Goal: Communication & Community: Share content

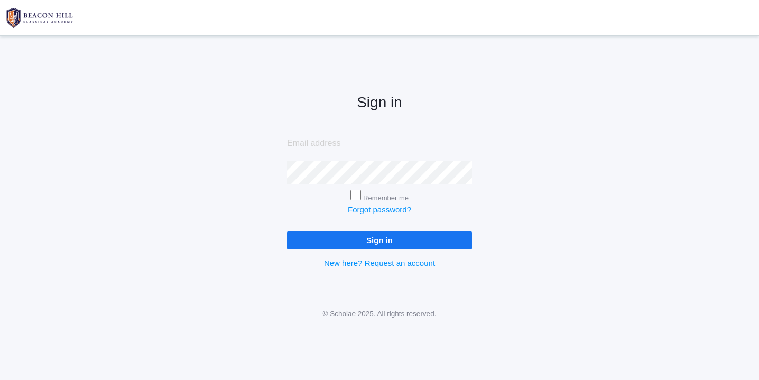
click at [330, 144] on input "email" at bounding box center [379, 144] width 185 height 24
type input "[EMAIL_ADDRESS][DOMAIN_NAME]"
click at [349, 242] on input "Sign in" at bounding box center [379, 239] width 185 height 17
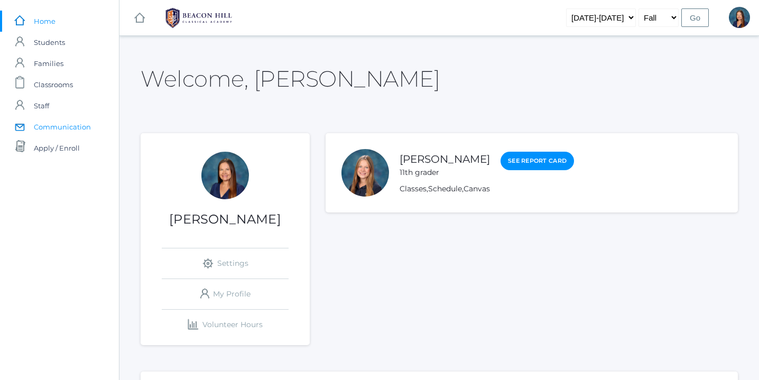
click at [79, 126] on span "Communication" at bounding box center [62, 126] width 57 height 21
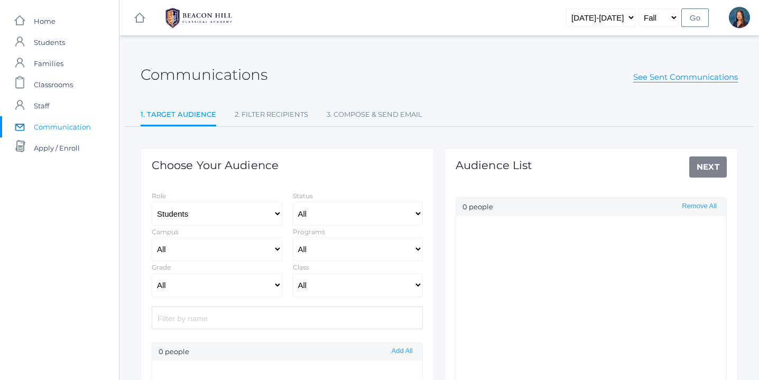
select select "Enrolled"
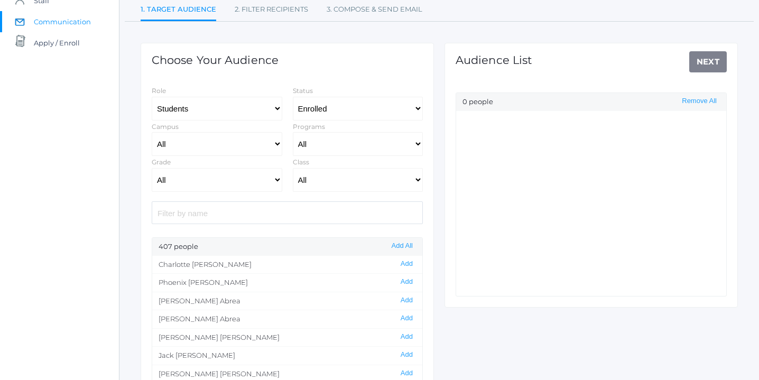
scroll to position [110, 0]
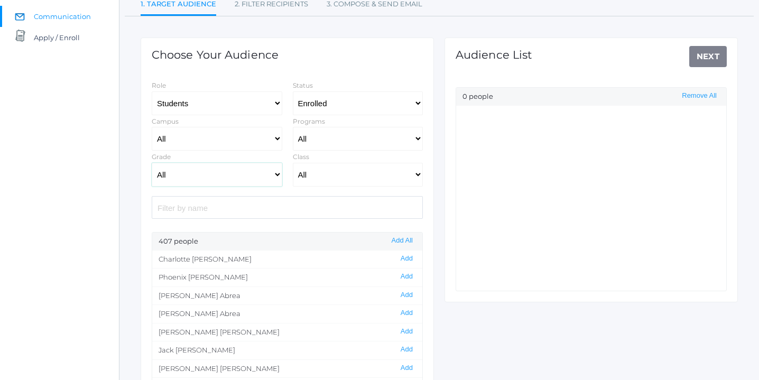
click at [277, 174] on select "All Grammar - Kindergarten - 1st Grade - 2nd Grade - 3rd Grade - 4th Grade - 5t…" at bounding box center [217, 175] width 131 height 24
select select "3"
click at [152, 163] on select "All Grammar - Kindergarten - 1st Grade - 2nd Grade - 3rd Grade - 4th Grade - 5t…" at bounding box center [217, 175] width 131 height 24
click at [418, 172] on select "All 01LA - First Grade [PERSON_NAME] 01LA - First Grade [PERSON_NAME] 02LA - Se…" at bounding box center [358, 175] width 131 height 24
select select "2028"
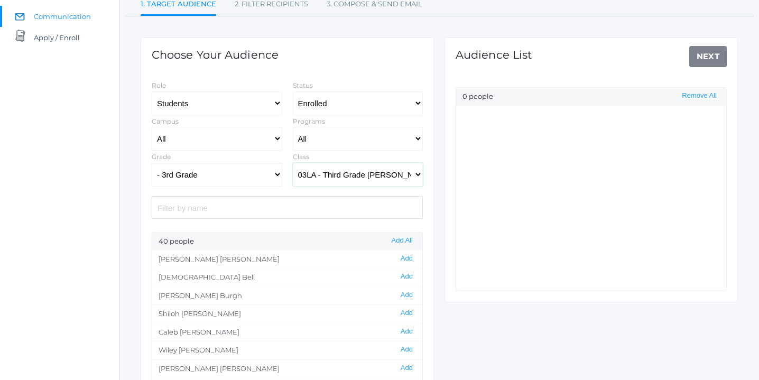
click at [293, 163] on select "All 01LA - First Grade [PERSON_NAME] 01LA - First Grade [PERSON_NAME] 02LA - Se…" at bounding box center [358, 175] width 131 height 24
click at [403, 240] on button "Add All" at bounding box center [401, 240] width 27 height 9
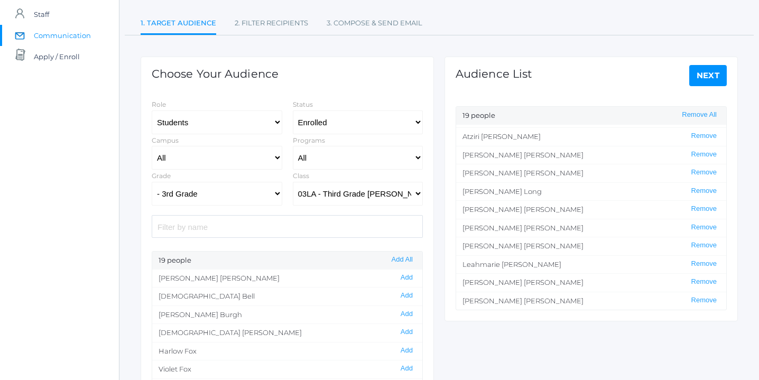
scroll to position [102, 0]
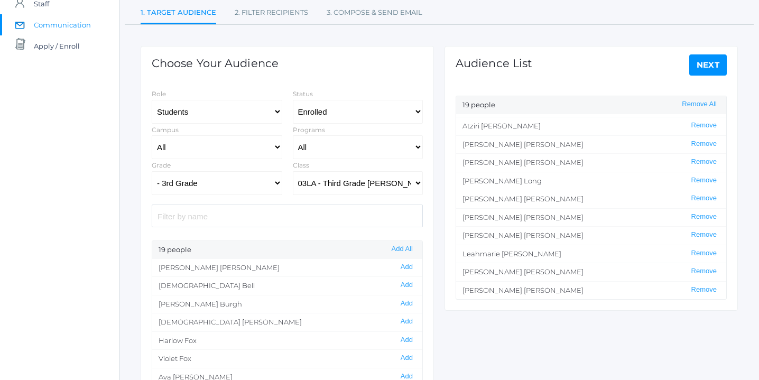
click at [711, 64] on link "Next" at bounding box center [708, 64] width 38 height 21
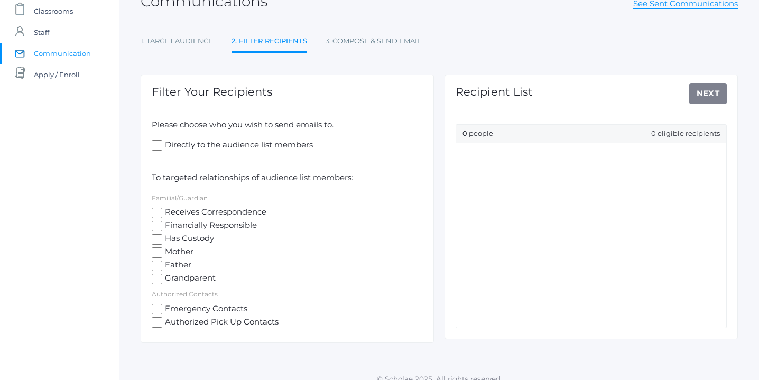
scroll to position [72, 0]
click at [156, 213] on input "Receives Correspondence" at bounding box center [157, 214] width 11 height 11
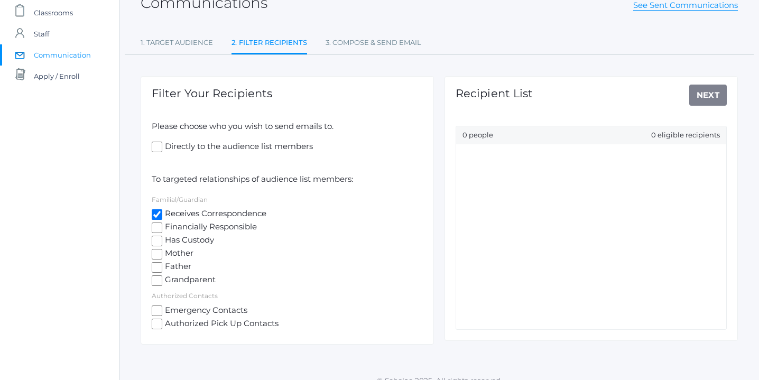
checkbox input "true"
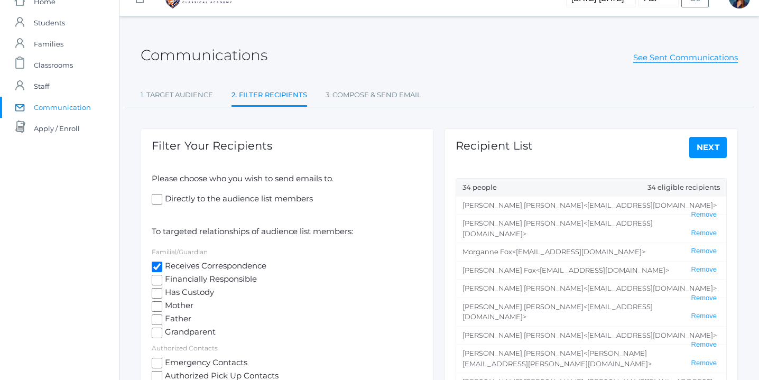
scroll to position [19, 0]
click at [708, 145] on link "Next" at bounding box center [708, 147] width 38 height 21
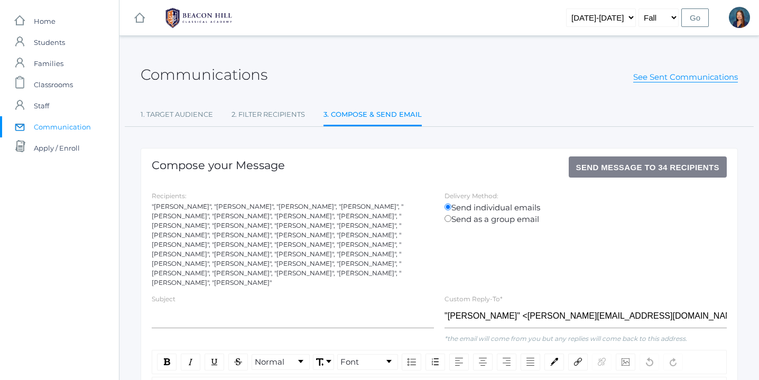
click at [348, 263] on div ""[PERSON_NAME]", "[PERSON_NAME]", "[PERSON_NAME]", "[PERSON_NAME]", "[PERSON_NA…" at bounding box center [293, 245] width 282 height 86
click at [350, 263] on div ""[PERSON_NAME]", "[PERSON_NAME]", "[PERSON_NAME]", "[PERSON_NAME]", "[PERSON_NA…" at bounding box center [293, 245] width 282 height 86
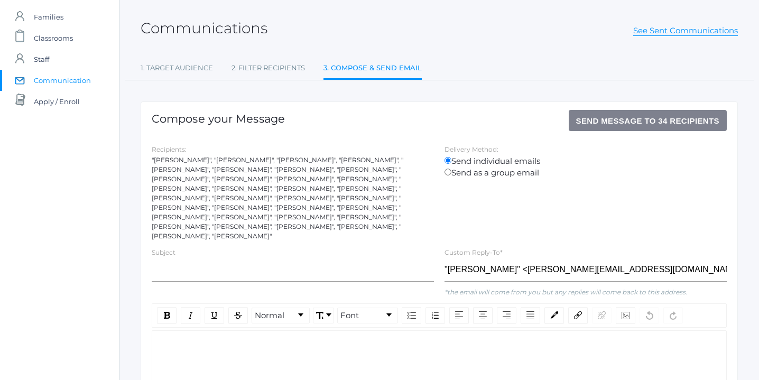
scroll to position [49, 0]
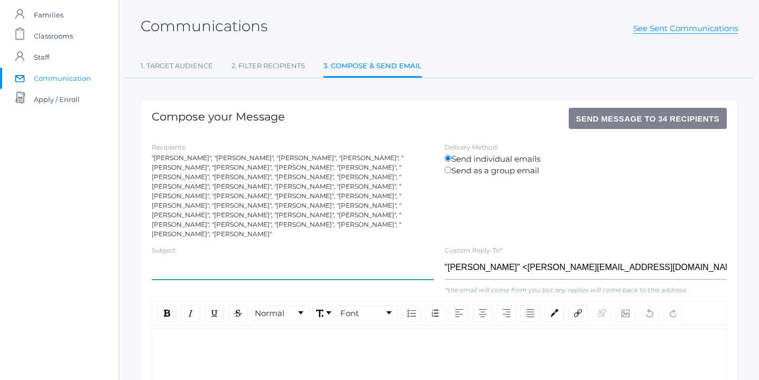
click at [194, 256] on input "text" at bounding box center [293, 268] width 282 height 24
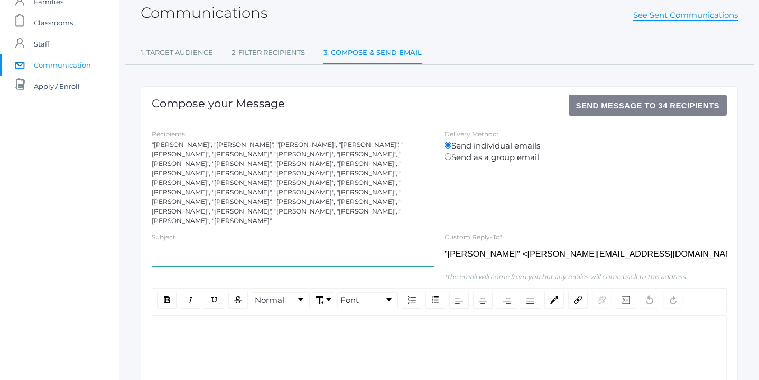
scroll to position [64, 0]
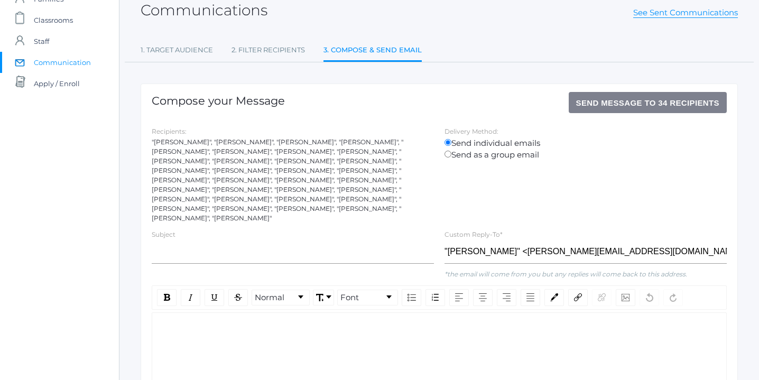
click at [177, 337] on div "rdw-wrapper" at bounding box center [439, 384] width 575 height 145
click at [230, 240] on input "text" at bounding box center [293, 252] width 282 height 24
click at [152, 142] on div ""[PERSON_NAME]", "[PERSON_NAME]", "[PERSON_NAME]", "[PERSON_NAME]", "[PERSON_NA…" at bounding box center [293, 180] width 282 height 86
drag, startPoint x: 152, startPoint y: 142, endPoint x: 345, endPoint y: 201, distance: 202.3
click at [345, 201] on div ""[PERSON_NAME]", "[PERSON_NAME]", "[PERSON_NAME]", "[PERSON_NAME]", "[PERSON_NA…" at bounding box center [293, 180] width 282 height 86
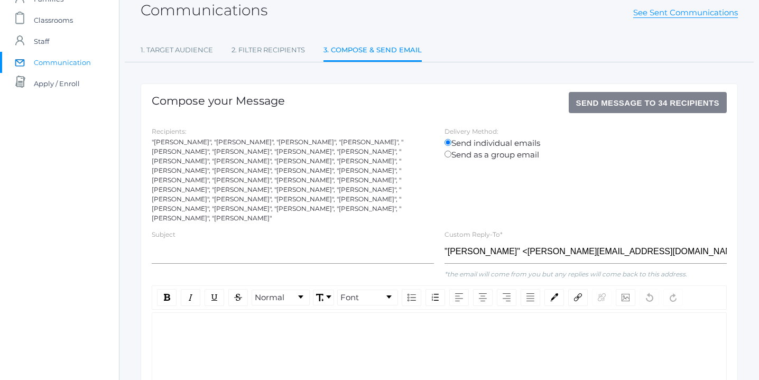
copy div ""[PERSON_NAME]", "[PERSON_NAME]", "[PERSON_NAME]", "[PERSON_NAME]", "[PERSON_NA…"
click at [275, 50] on link "2. Filter Recipients" at bounding box center [267, 50] width 73 height 21
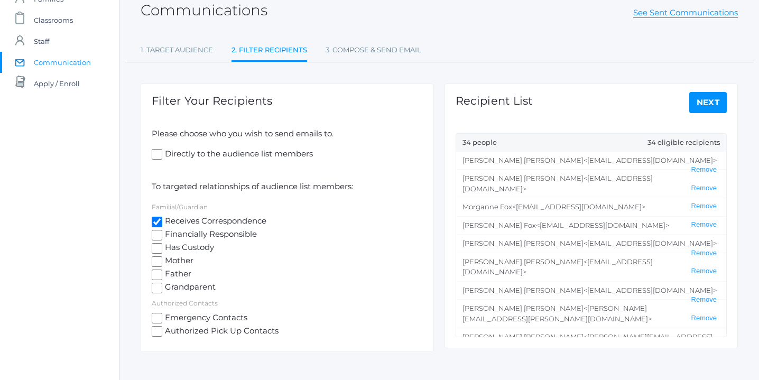
click at [463, 159] on span "[PERSON_NAME]" at bounding box center [522, 160] width 121 height 8
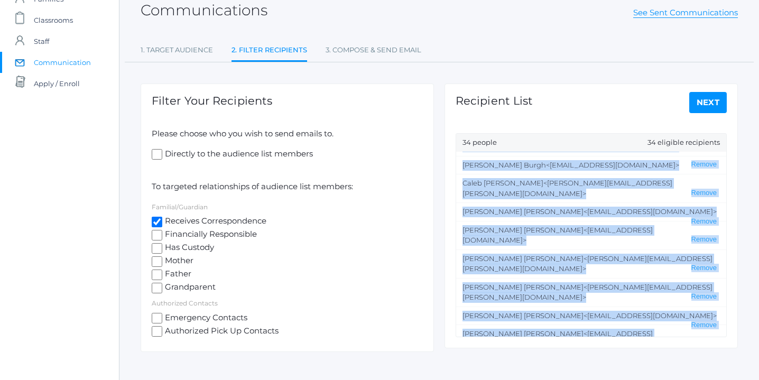
scroll to position [85, 0]
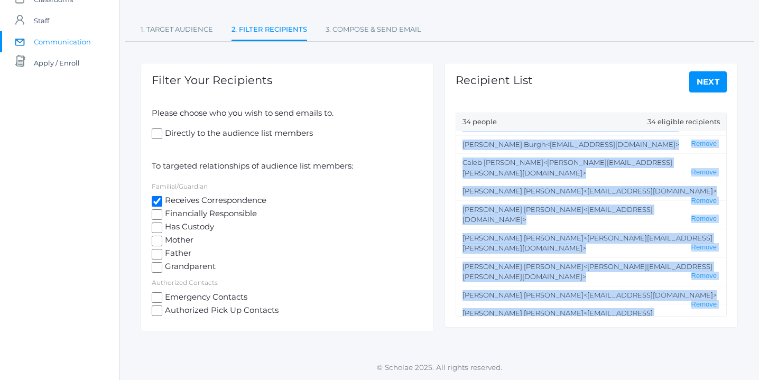
drag, startPoint x: 463, startPoint y: 159, endPoint x: 647, endPoint y: 309, distance: 237.7
click at [646, 309] on ul "[PERSON_NAME] <[EMAIL_ADDRESS][DOMAIN_NAME]> Remove [PERSON_NAME] <[EMAIL_ADDRE…" at bounding box center [591, 223] width 270 height 185
copy ul "[PERSON_NAME] <[EMAIL_ADDRESS][DOMAIN_NAME]> Remove [PERSON_NAME] <[EMAIL_ADDRE…"
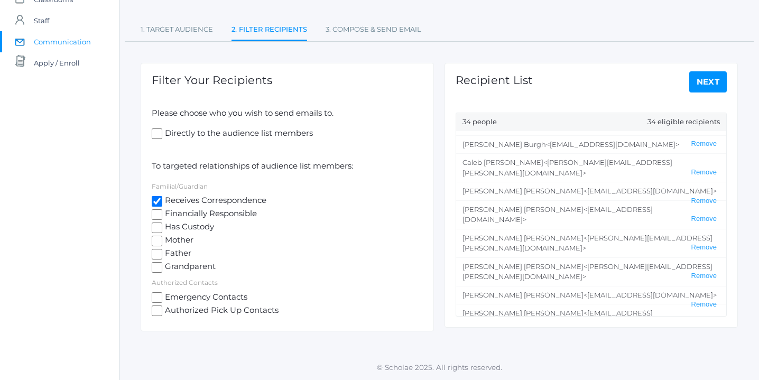
click at [402, 226] on label "Has Custody" at bounding box center [287, 227] width 271 height 13
click at [162, 226] on input "Has Custody" at bounding box center [157, 227] width 11 height 11
click at [402, 226] on label "Has Custody" at bounding box center [287, 227] width 271 height 13
click at [162, 226] on input "Has Custody" at bounding box center [157, 227] width 11 height 11
click at [160, 227] on input "Has Custody" at bounding box center [157, 227] width 11 height 11
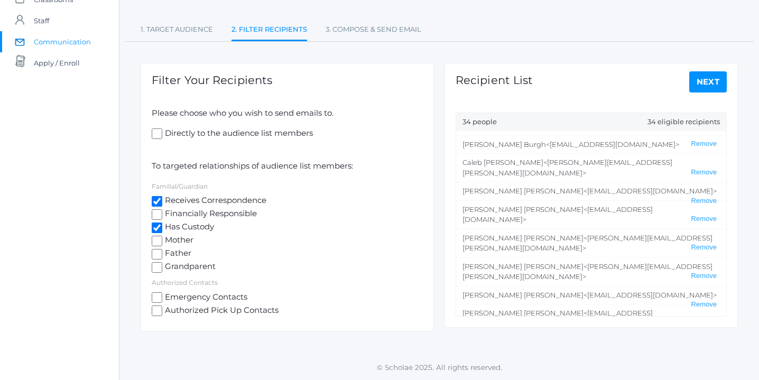
checkbox input "true"
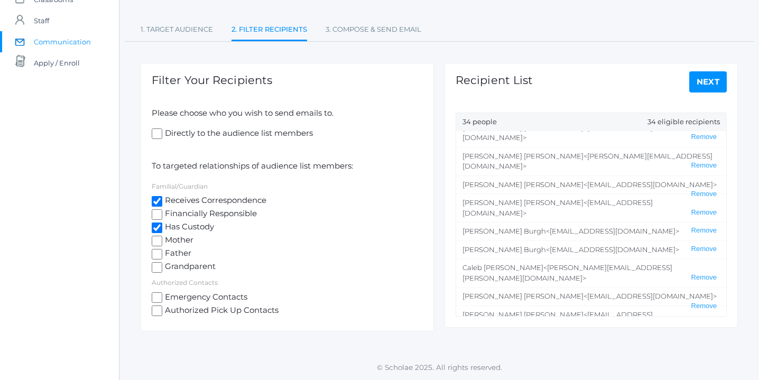
scroll to position [434, 0]
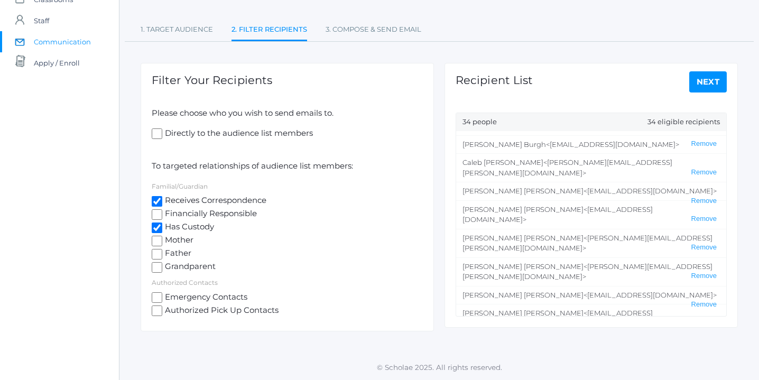
click at [344, 247] on label "Mother" at bounding box center [287, 240] width 271 height 13
click at [162, 246] on input "Mother" at bounding box center [157, 241] width 11 height 11
click at [155, 236] on input "Mother" at bounding box center [157, 241] width 11 height 11
checkbox input "false"
click at [155, 228] on input "Has Custody" at bounding box center [157, 227] width 11 height 11
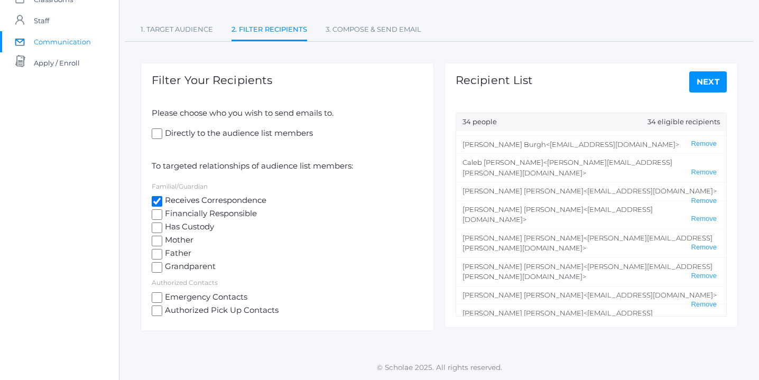
checkbox input "false"
click at [155, 200] on input "Receives Correspondence" at bounding box center [157, 201] width 11 height 11
checkbox input "false"
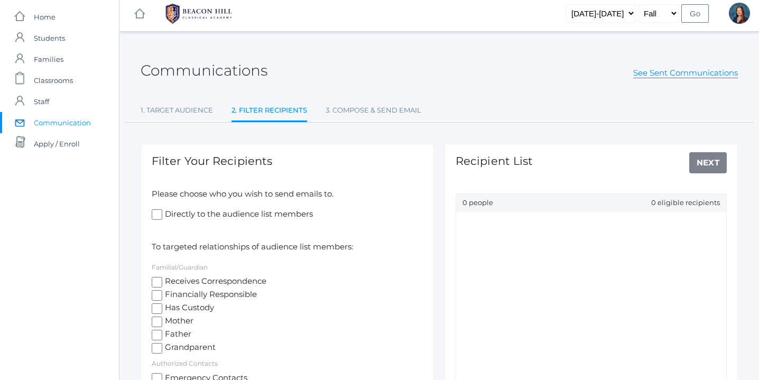
scroll to position [0, 0]
